Goal: Answer question/provide support

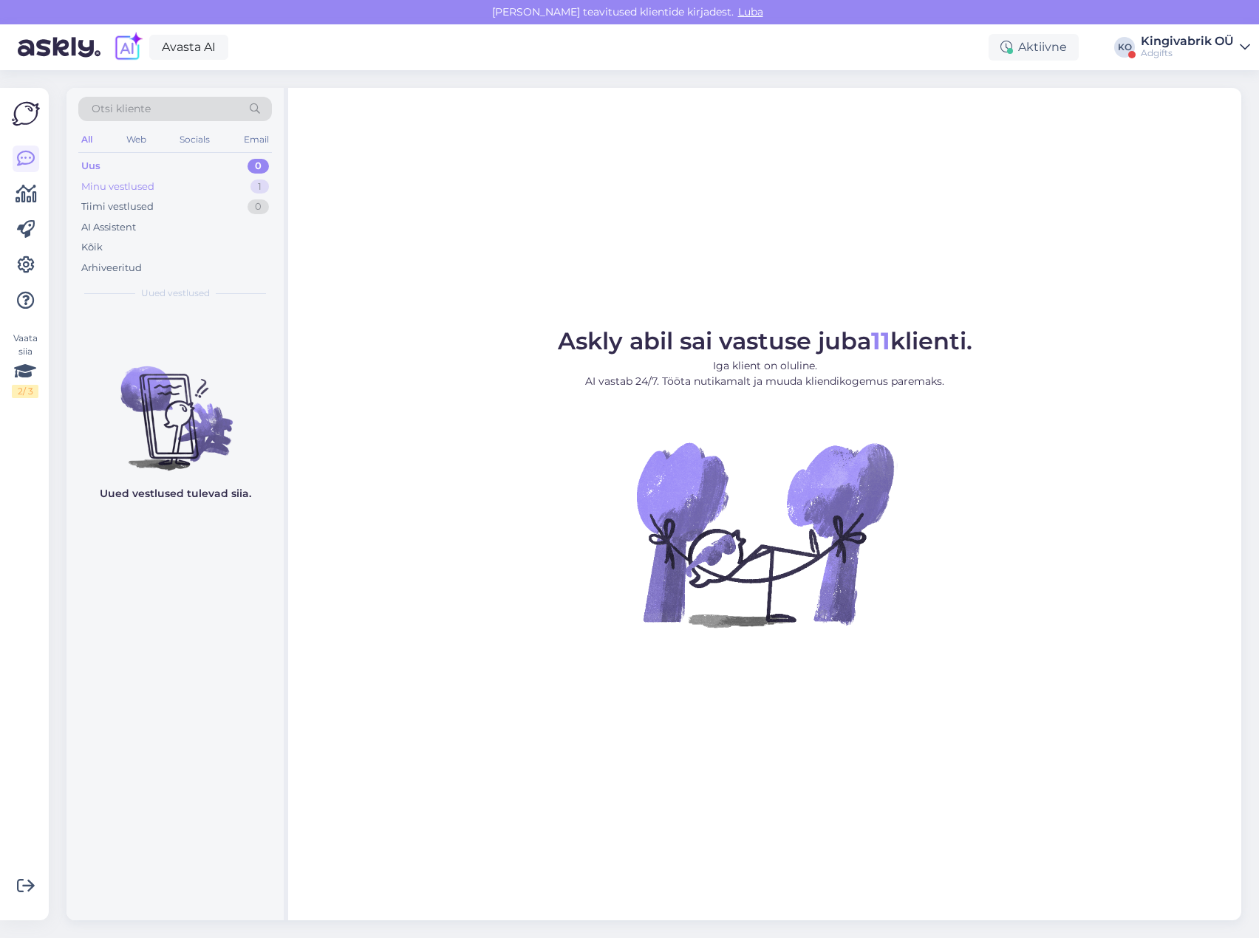
click at [190, 191] on div "Minu vestlused 1" at bounding box center [175, 187] width 194 height 21
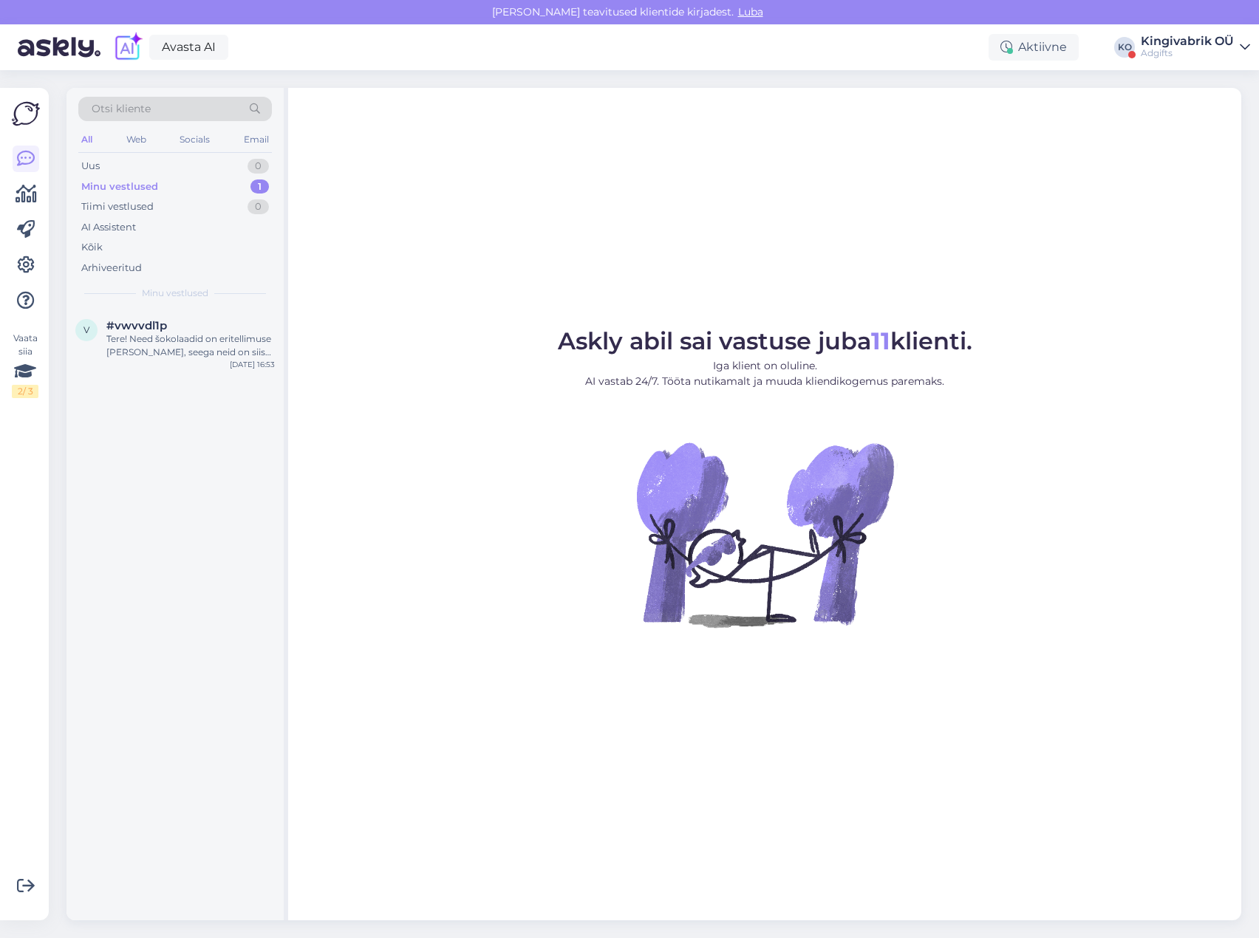
click at [1227, 53] on div "Adgifts" at bounding box center [1187, 53] width 93 height 12
click at [1221, 115] on button "Ava" at bounding box center [1222, 114] width 33 height 23
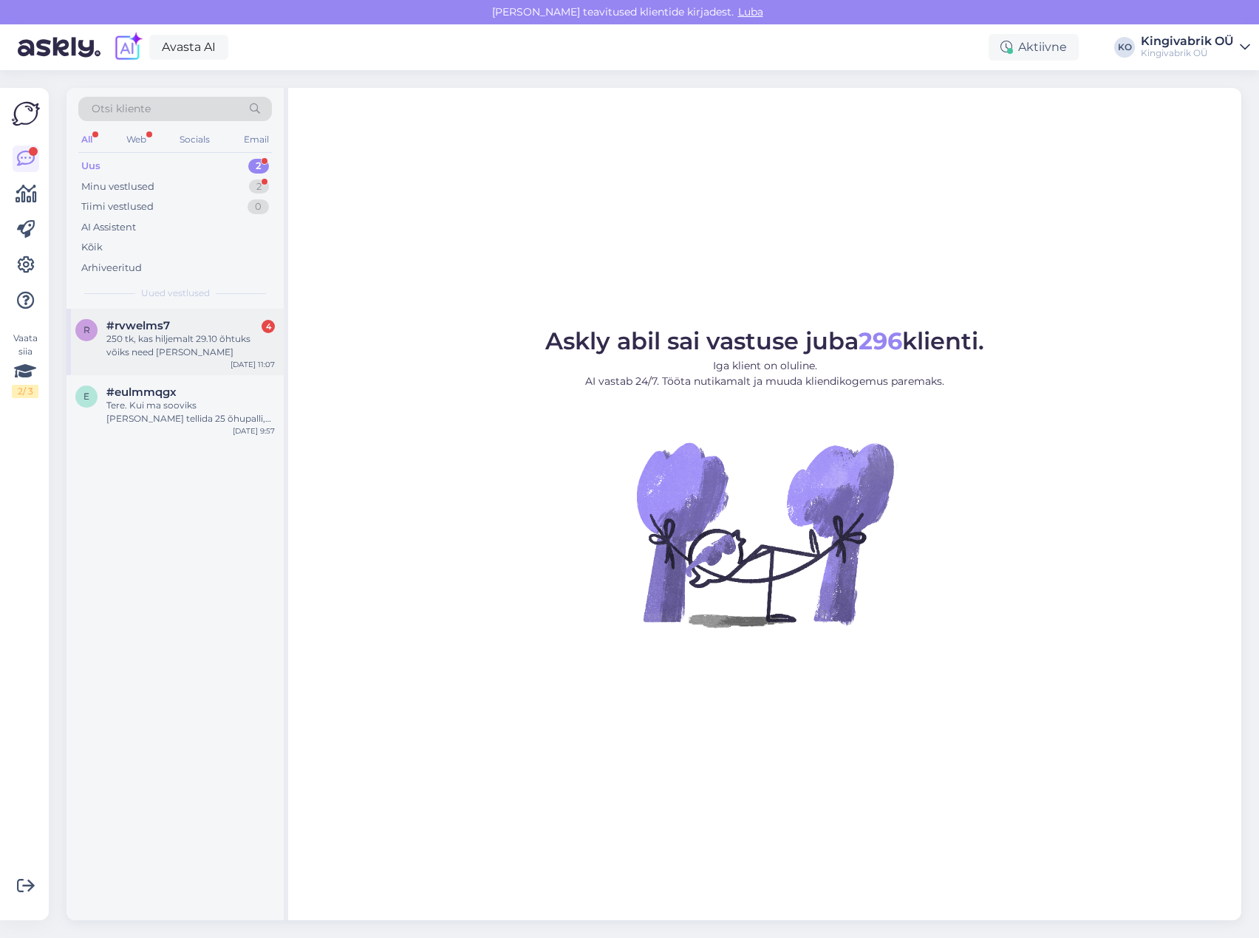
click at [167, 327] on span "#rvwelms7" at bounding box center [138, 325] width 64 height 13
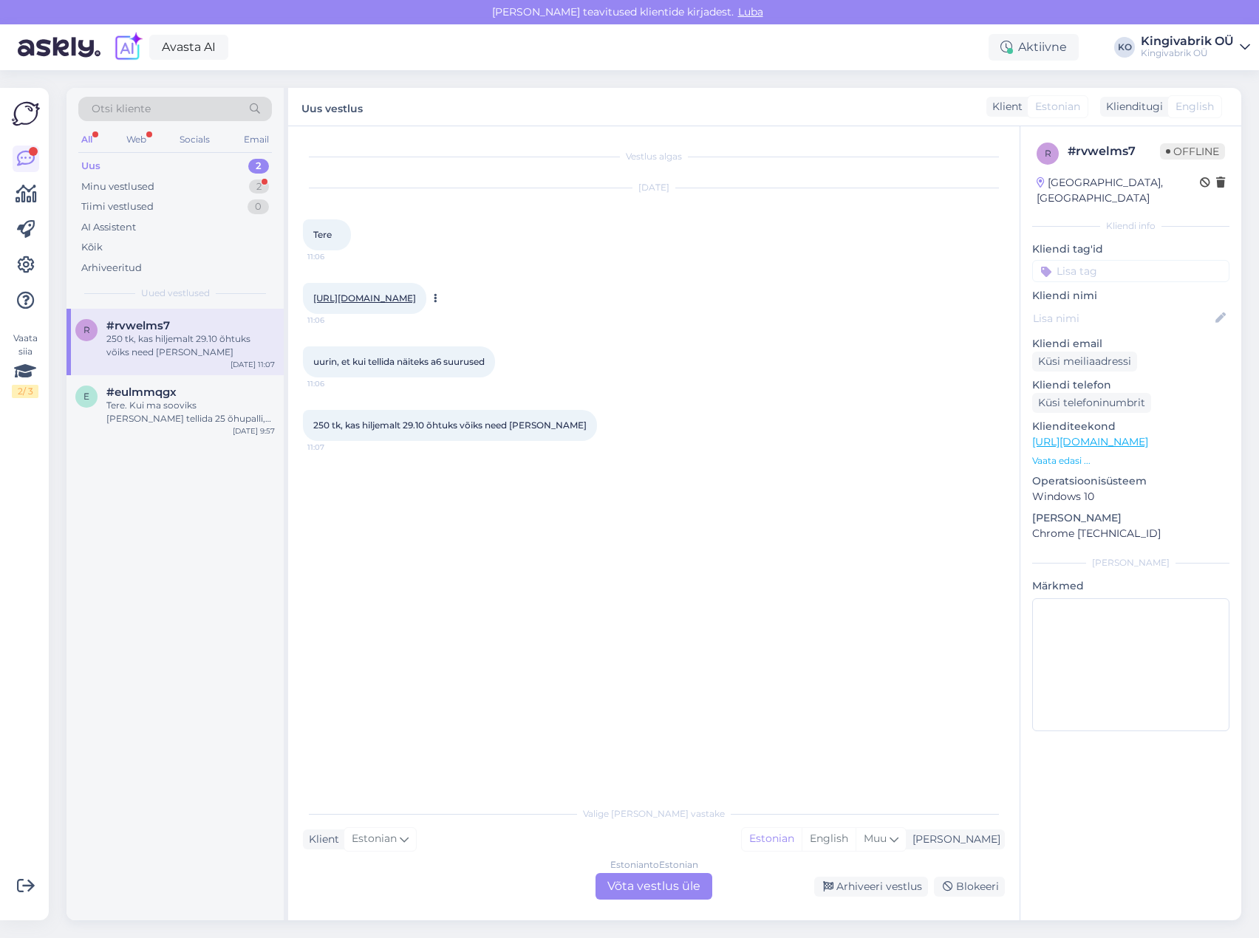
click at [364, 296] on link "[URL][DOMAIN_NAME]" at bounding box center [364, 298] width 103 height 11
click at [609, 890] on div "Estonian to Estonian Võta vestlus üle" at bounding box center [654, 886] width 117 height 27
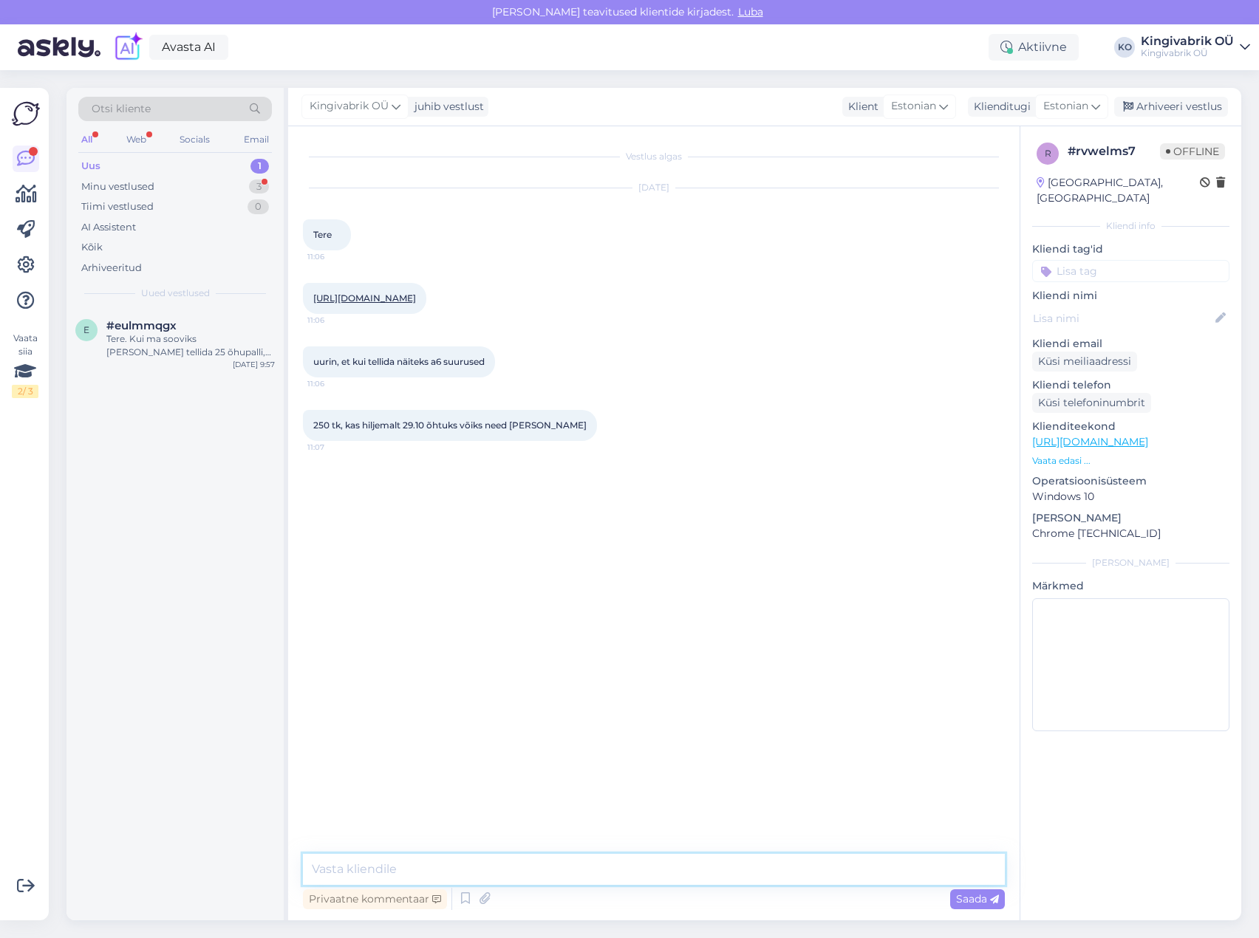
click at [414, 869] on textarea at bounding box center [654, 869] width 702 height 31
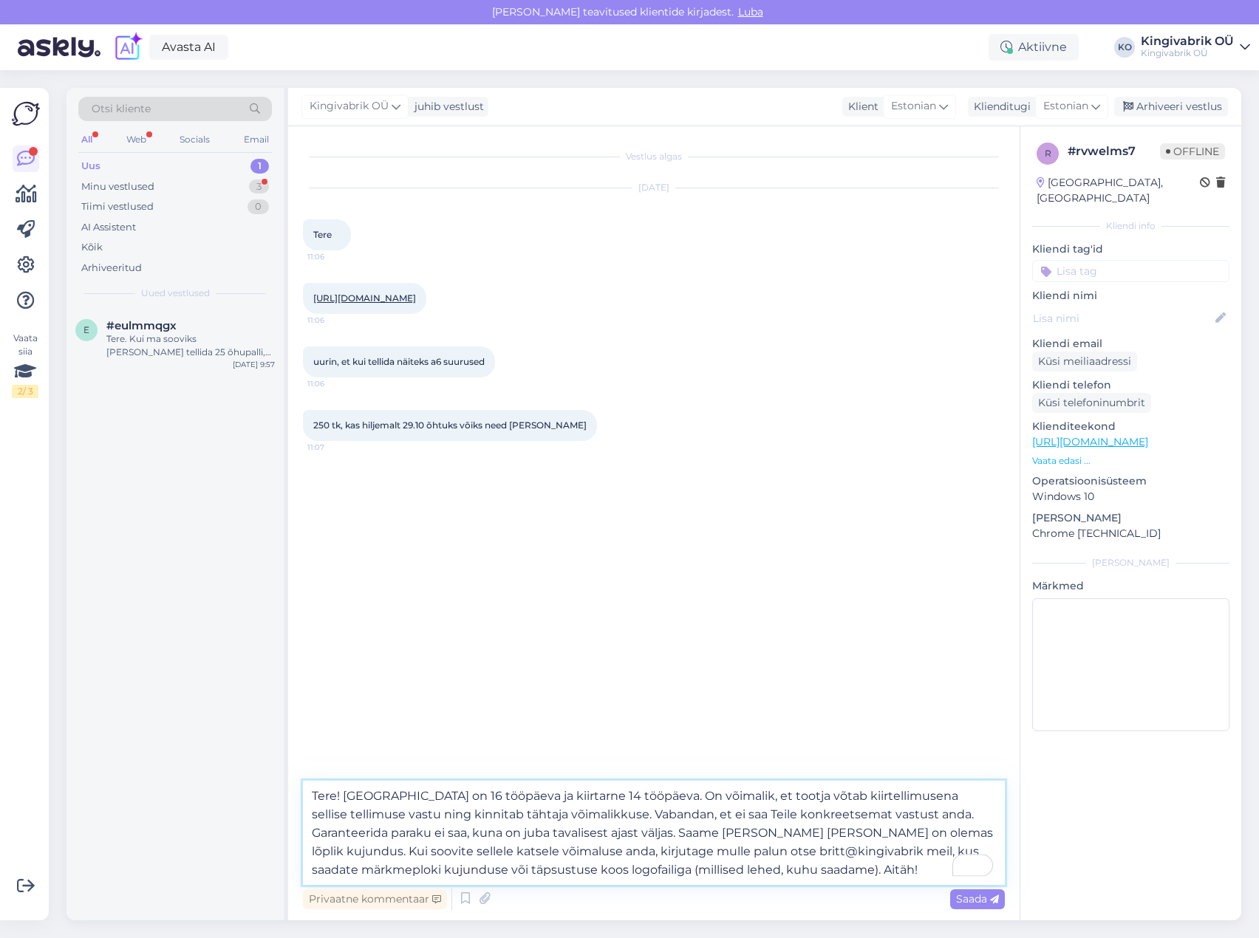
type textarea "Tere! [GEOGRAPHIC_DATA] on 16 tööpäeva ja kiirtarne 14 tööpäeva. On võimalik, e…"
click at [984, 911] on div "Privaatne kommentaar Saada" at bounding box center [654, 899] width 702 height 28
click at [979, 902] on span "Saada" at bounding box center [977, 899] width 43 height 13
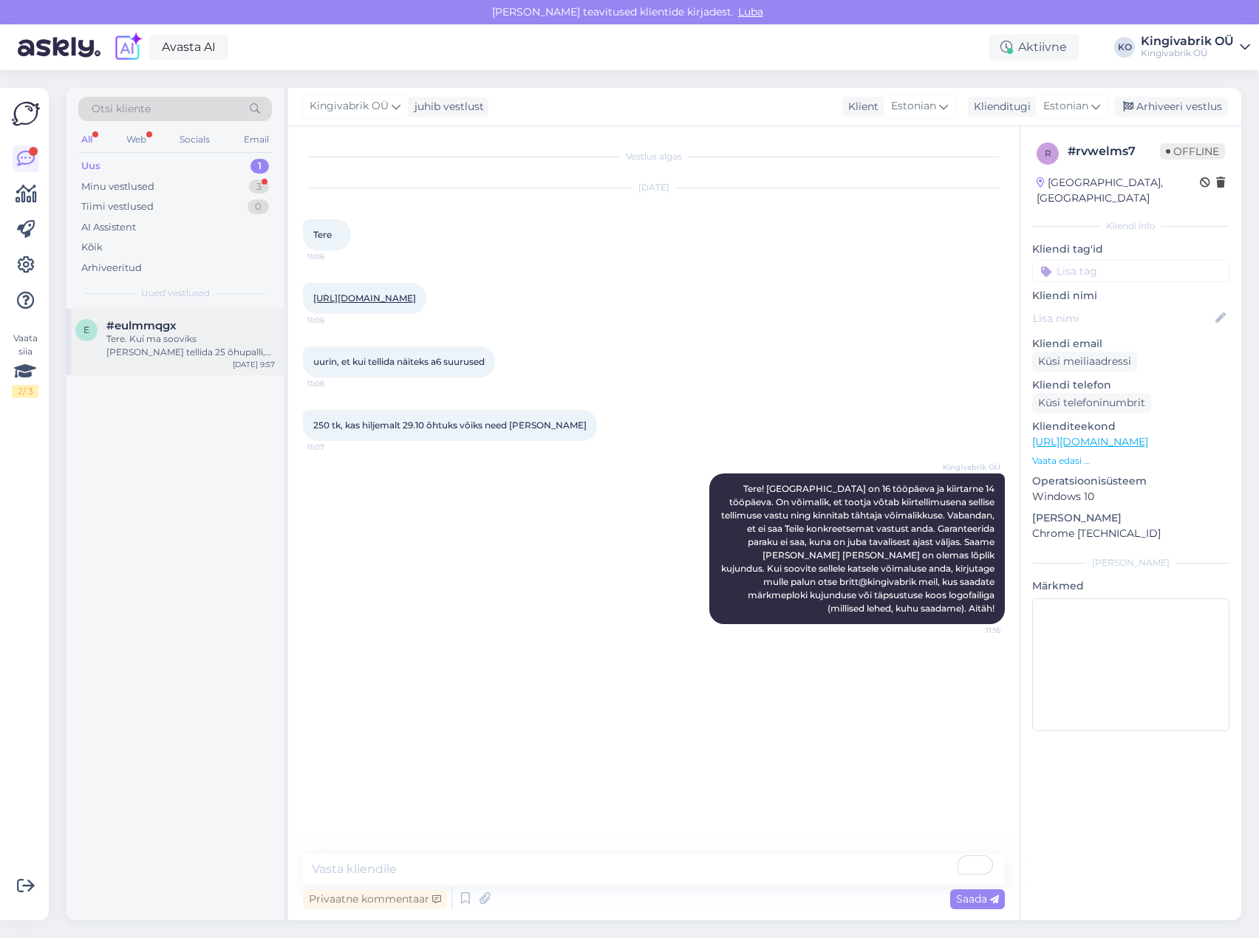
click at [166, 327] on span "#eulmmqgx" at bounding box center [141, 325] width 70 height 13
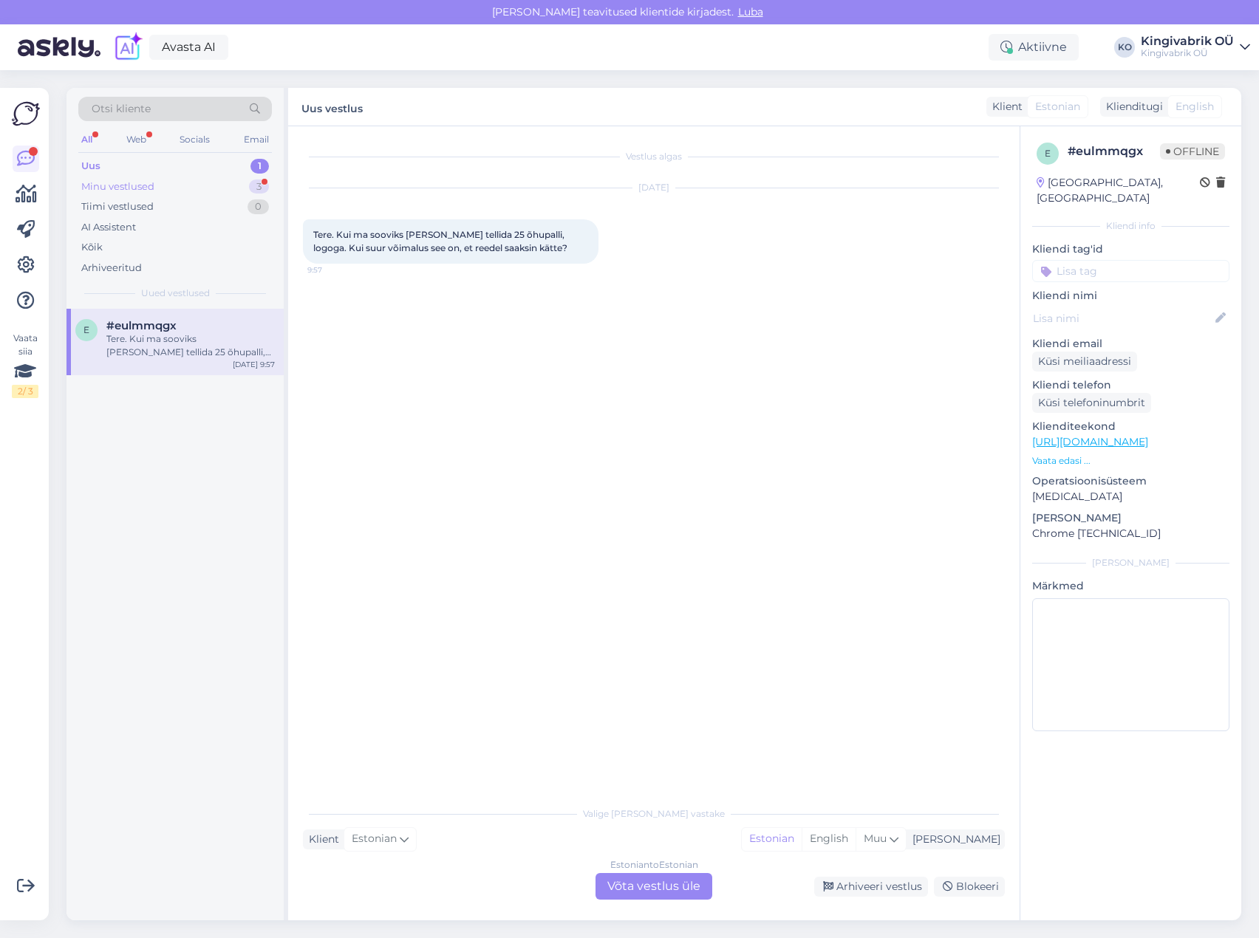
click at [141, 188] on div "Minu vestlused" at bounding box center [117, 187] width 73 height 15
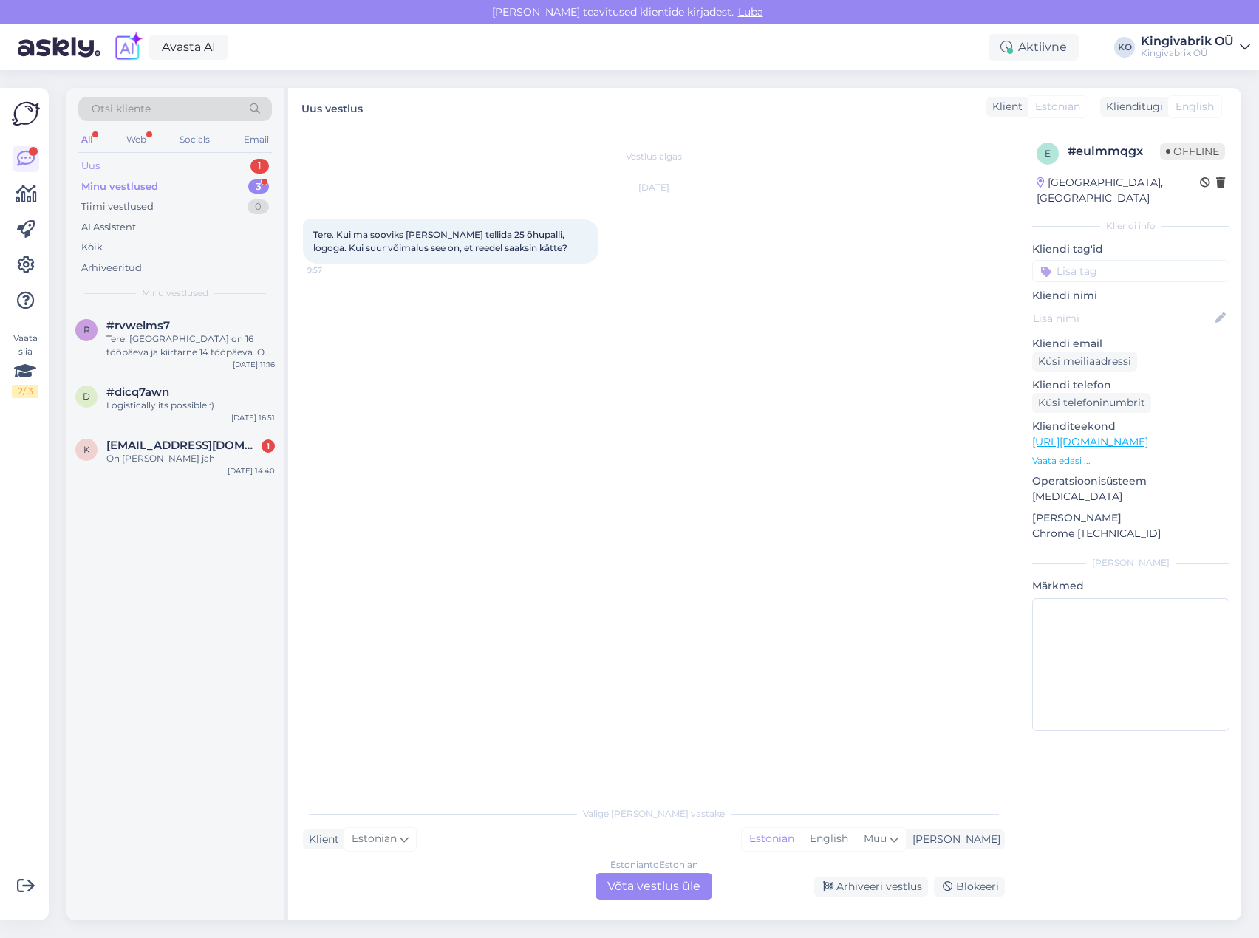
click at [111, 168] on div "Uus 1" at bounding box center [175, 166] width 194 height 21
